Goal: Use online tool/utility: Use online tool/utility

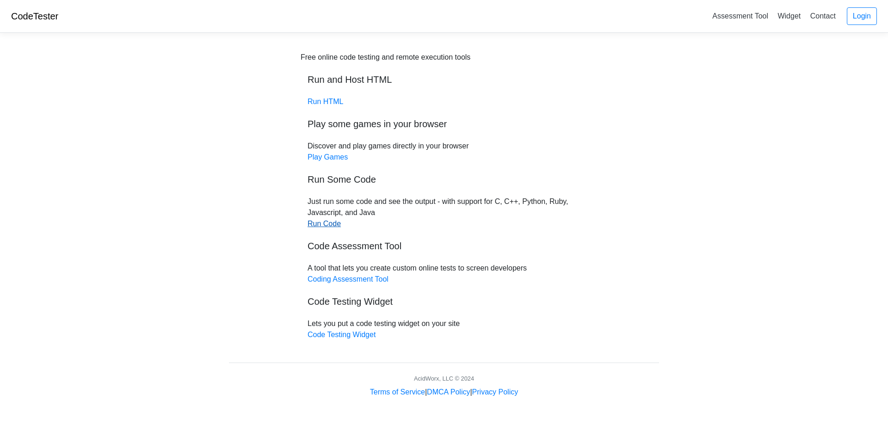
click at [321, 225] on link "Run Code" at bounding box center [323, 224] width 33 height 8
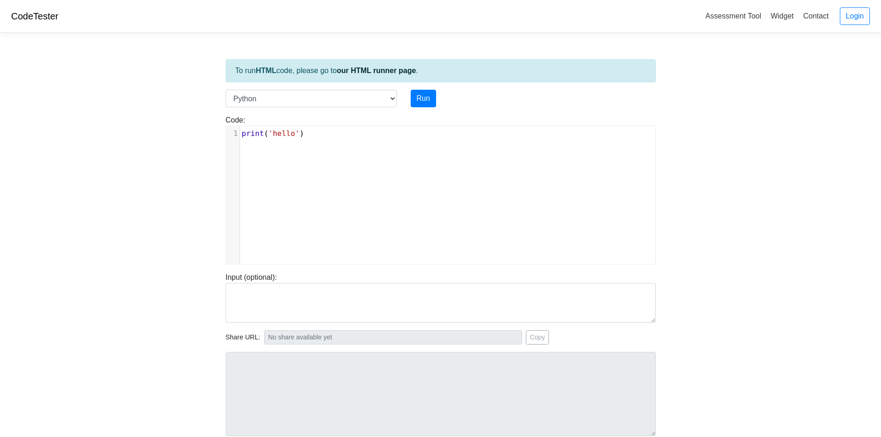
scroll to position [4, 0]
click at [310, 151] on div "xxxxxxxxxx 1 print ( 'hello' )" at bounding box center [447, 202] width 443 height 152
type textarea "print('hello')"
drag, startPoint x: 335, startPoint y: 131, endPoint x: 200, endPoint y: 123, distance: 134.8
click at [200, 123] on body "CodeTester Assessment Tool Widget Contact Login To run HTML code, please go to …" at bounding box center [440, 246] width 881 height 493
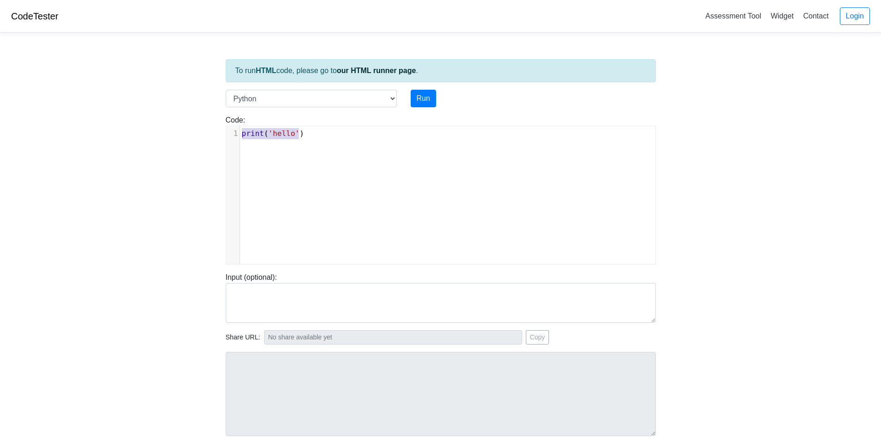
scroll to position [177, 0]
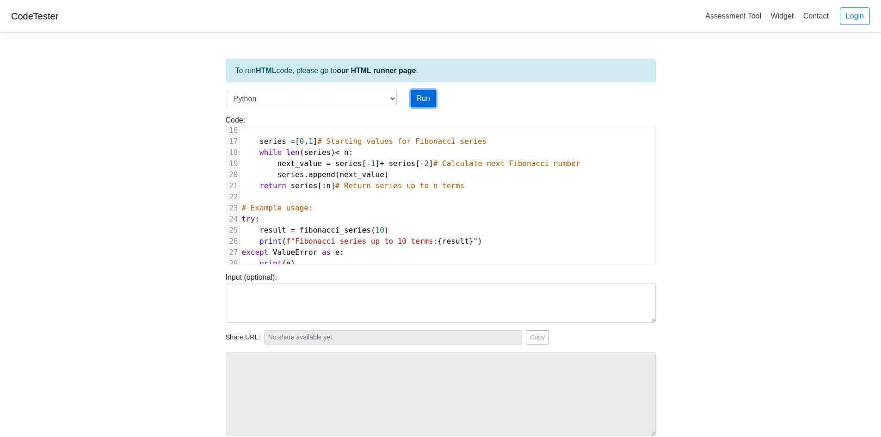
click at [428, 95] on button "Run" at bounding box center [423, 99] width 25 height 18
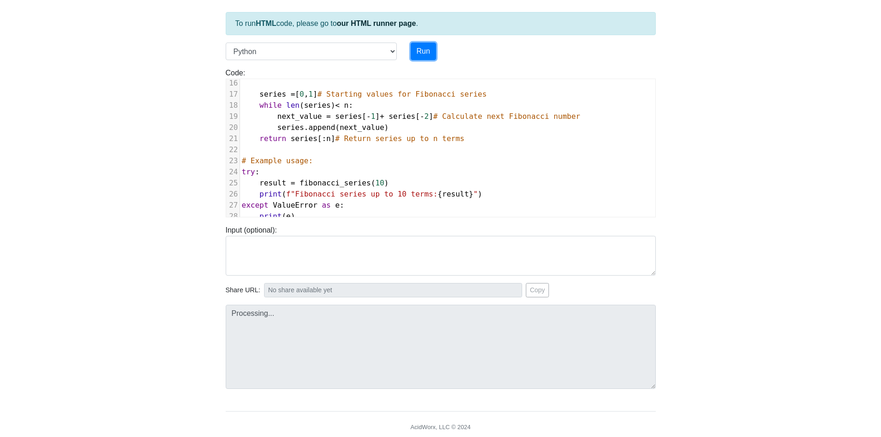
scroll to position [79, 0]
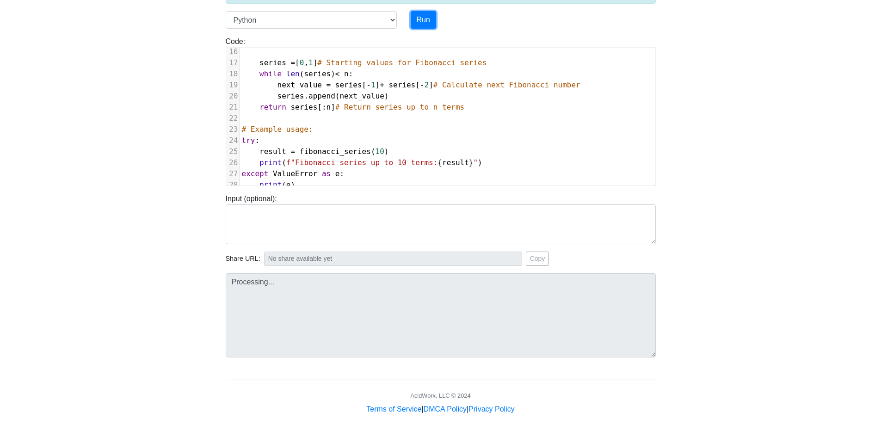
type input "[URL][DOMAIN_NAME]"
type textarea "Stdout: Fibonacci series up to 10 terms: [0, 1, 1, 2, 3, 5, 8, 13, 21, 34]"
